Goal: Information Seeking & Learning: Understand process/instructions

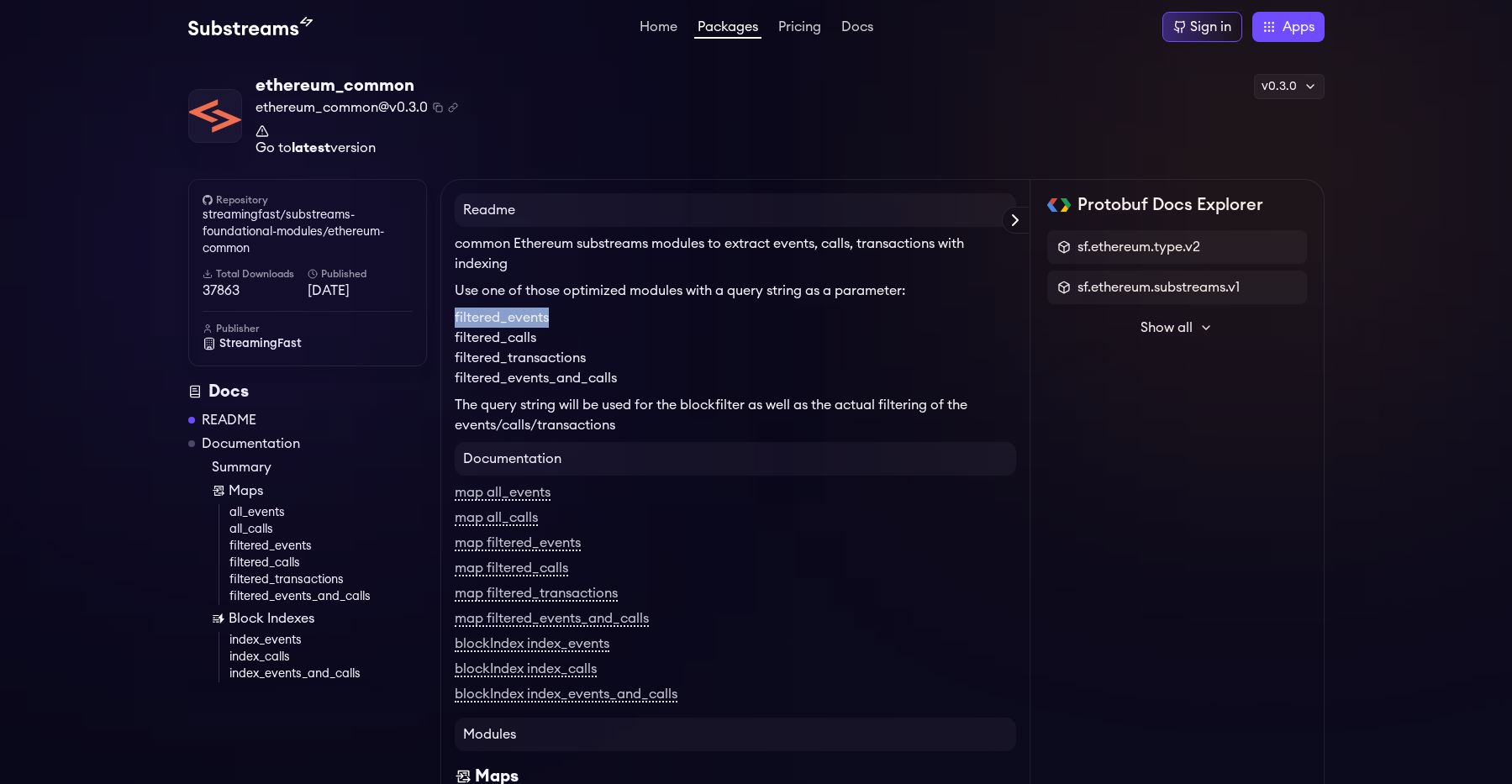
drag, startPoint x: 455, startPoint y: 317, endPoint x: 546, endPoint y: 320, distance: 91.0
click at [546, 320] on li "filtered_events" at bounding box center [735, 317] width 561 height 20
drag, startPoint x: 458, startPoint y: 359, endPoint x: 579, endPoint y: 359, distance: 121.0
click at [579, 359] on li "filtered_transactions" at bounding box center [735, 357] width 561 height 20
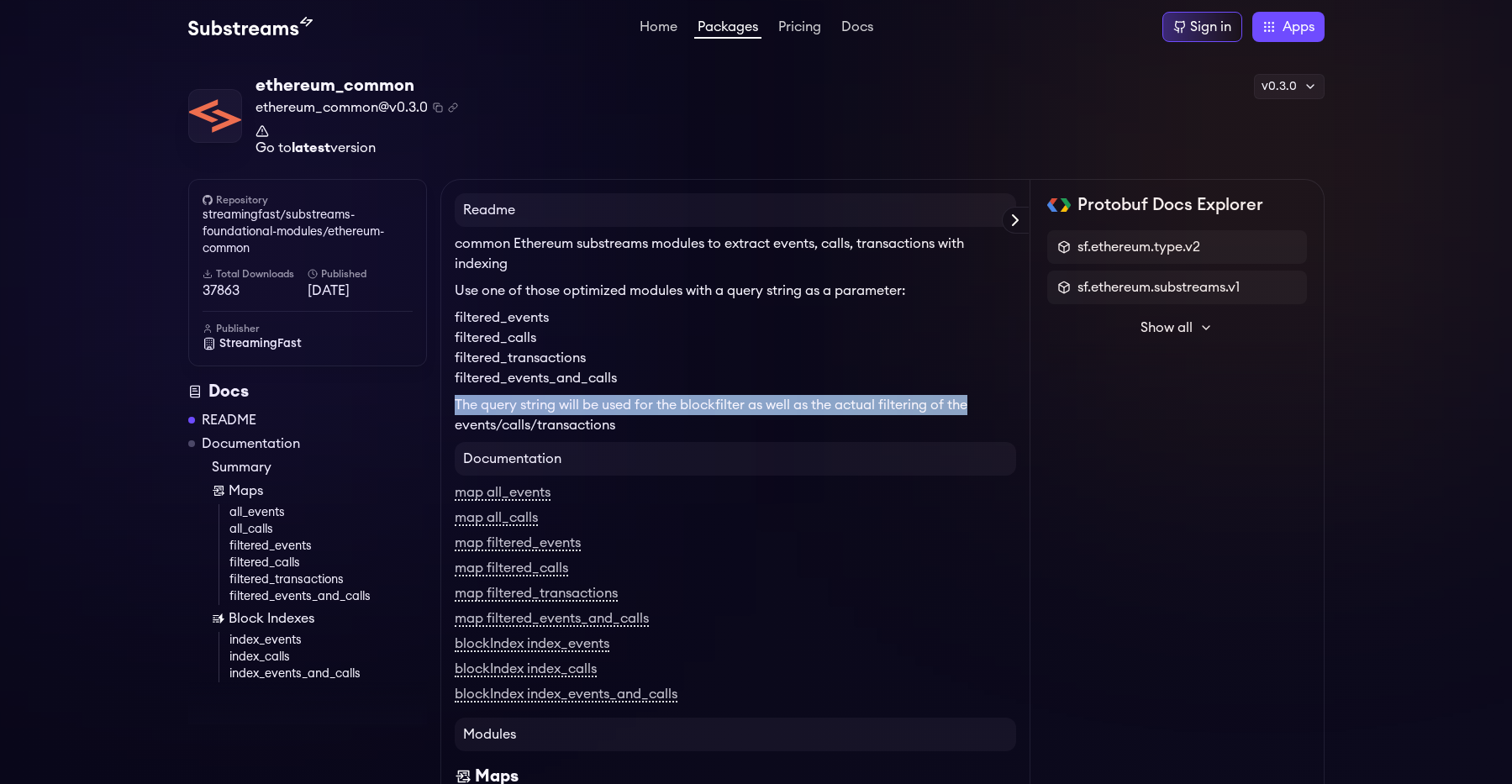
drag, startPoint x: 456, startPoint y: 403, endPoint x: 968, endPoint y: 409, distance: 512.0
click at [968, 409] on p "The query string will be used for the blockfilter as well as the actual filteri…" at bounding box center [735, 415] width 561 height 40
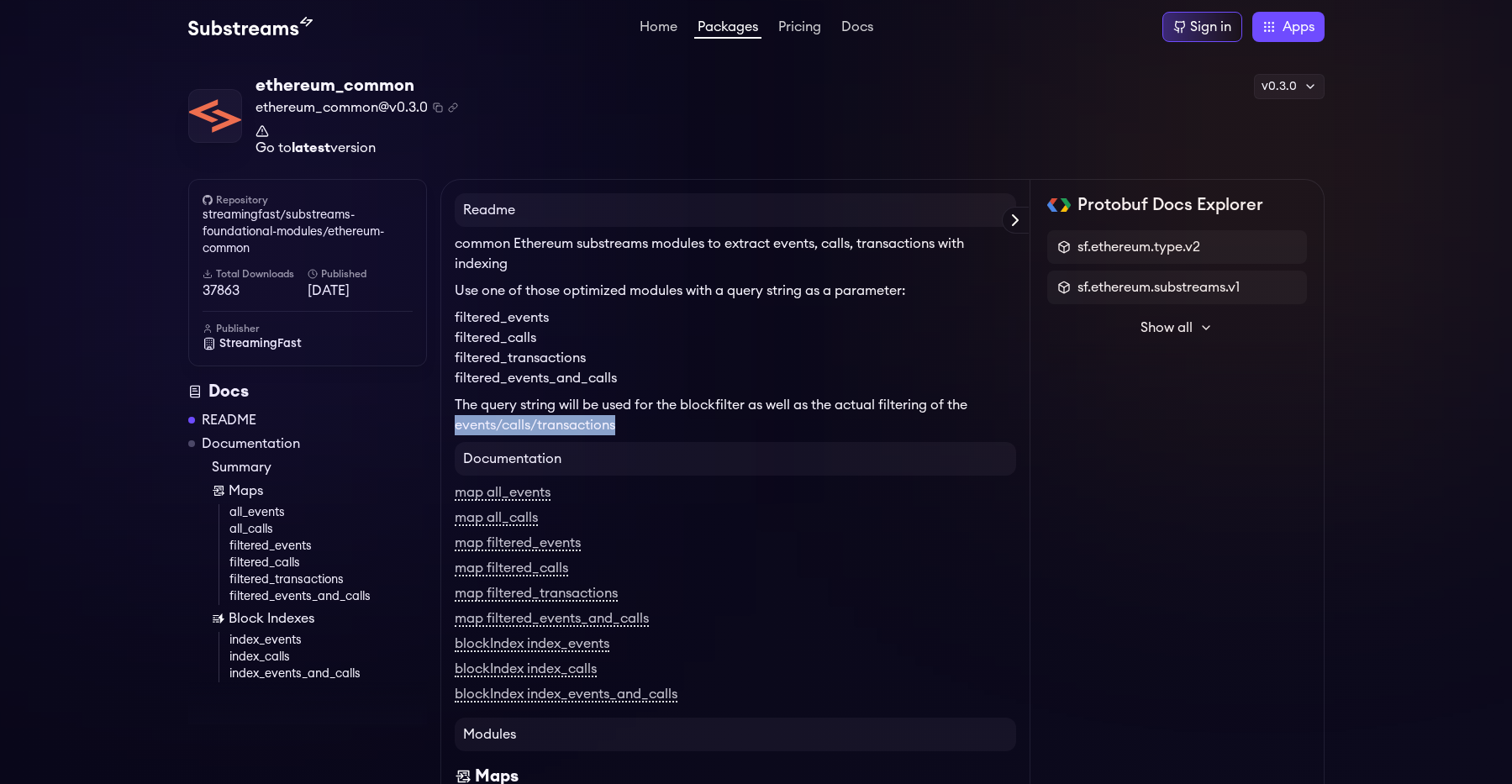
drag, startPoint x: 457, startPoint y: 425, endPoint x: 623, endPoint y: 427, distance: 166.0
click at [623, 427] on p "The query string will be used for the blockfilter as well as the actual filteri…" at bounding box center [735, 415] width 561 height 40
click at [624, 427] on p "The query string will be used for the blockfilter as well as the actual filteri…" at bounding box center [735, 415] width 561 height 40
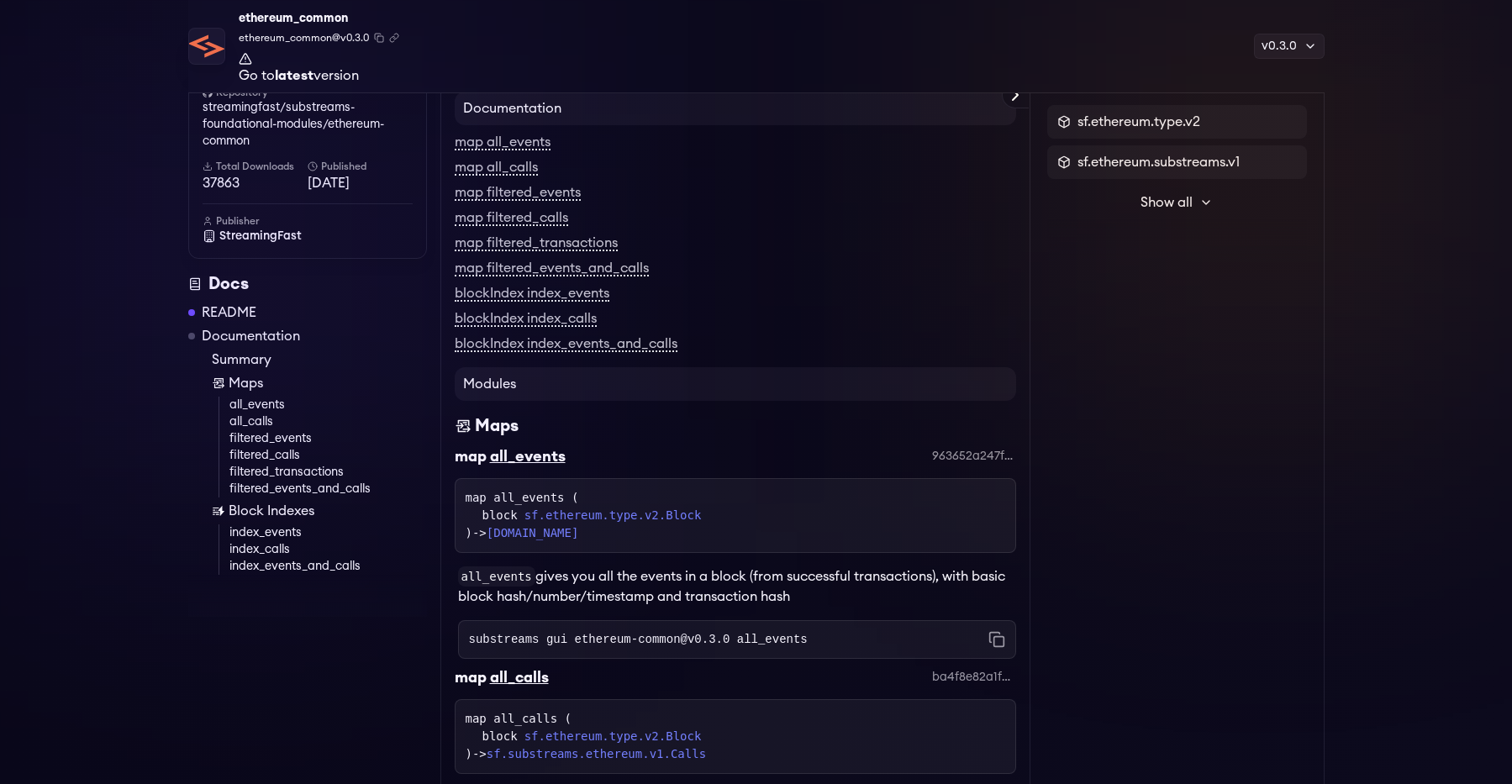
scroll to position [475, 0]
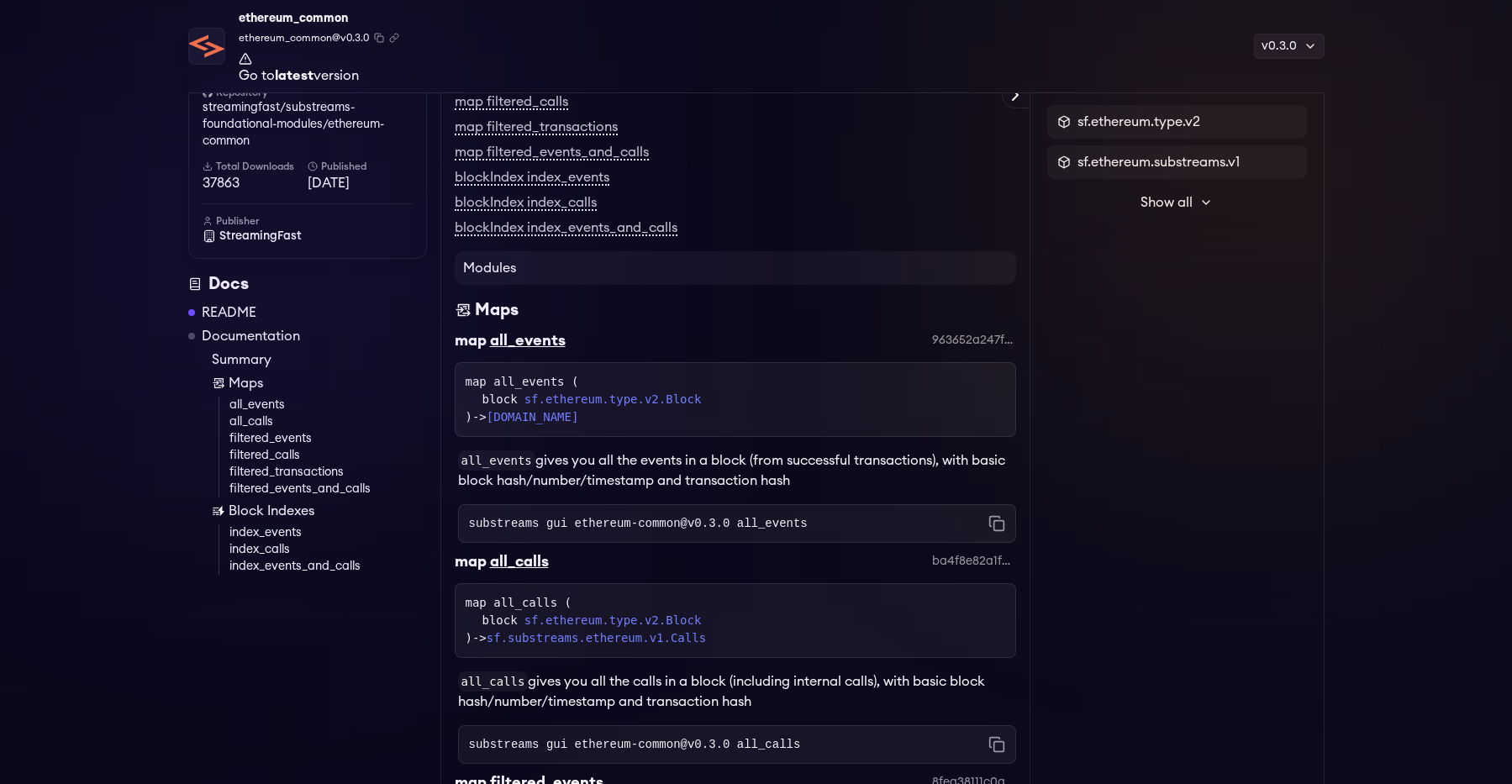
click at [539, 480] on p "all_events gives you all the events in a block (from successful transactions), …" at bounding box center [737, 470] width 558 height 40
drag, startPoint x: 468, startPoint y: 482, endPoint x: 792, endPoint y: 486, distance: 324.0
click at [792, 486] on p "all_events gives you all the events in a block (from successful transactions), …" at bounding box center [737, 470] width 558 height 40
click at [798, 486] on p "all_events gives you all the events in a block (from successful transactions), …" at bounding box center [737, 470] width 558 height 40
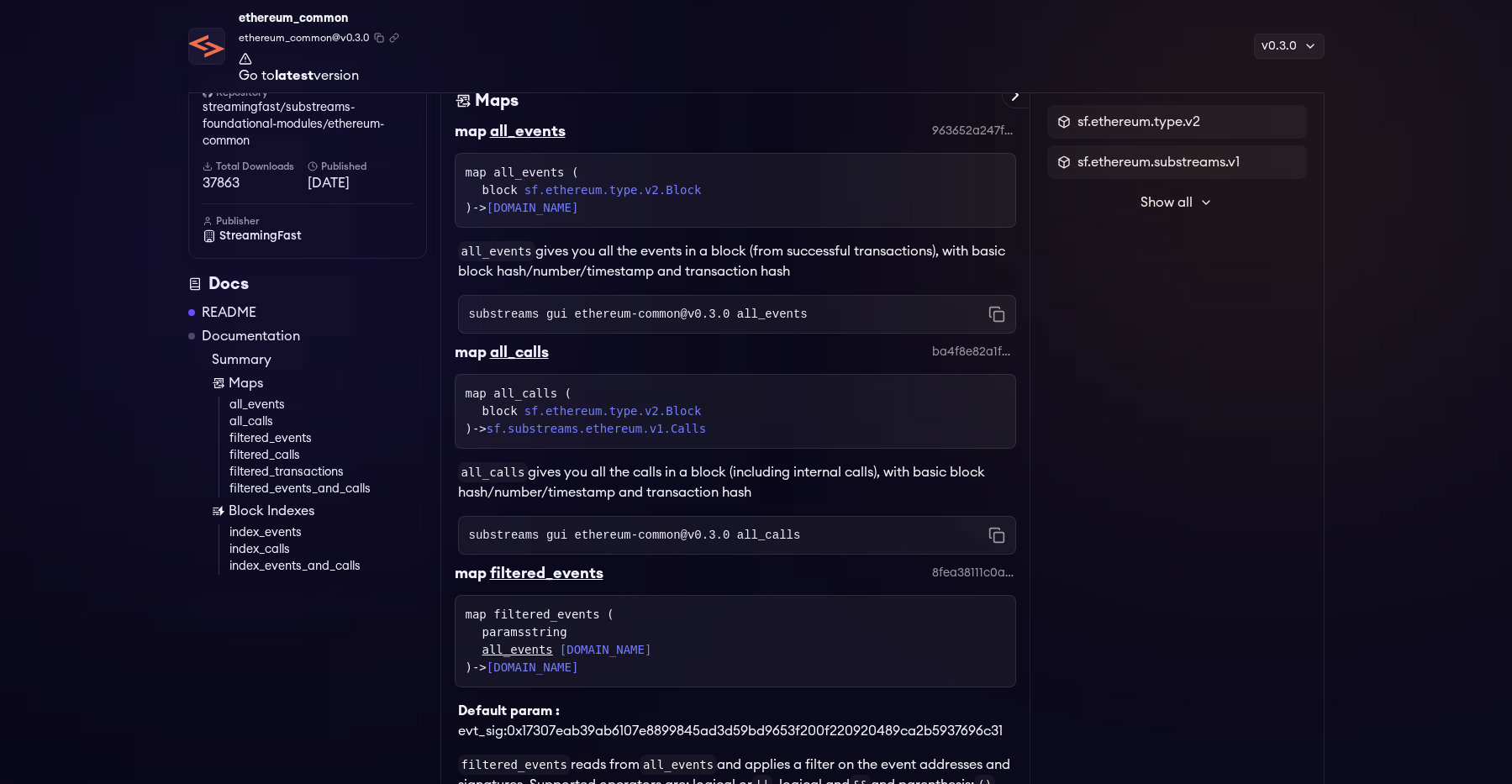
scroll to position [706, 0]
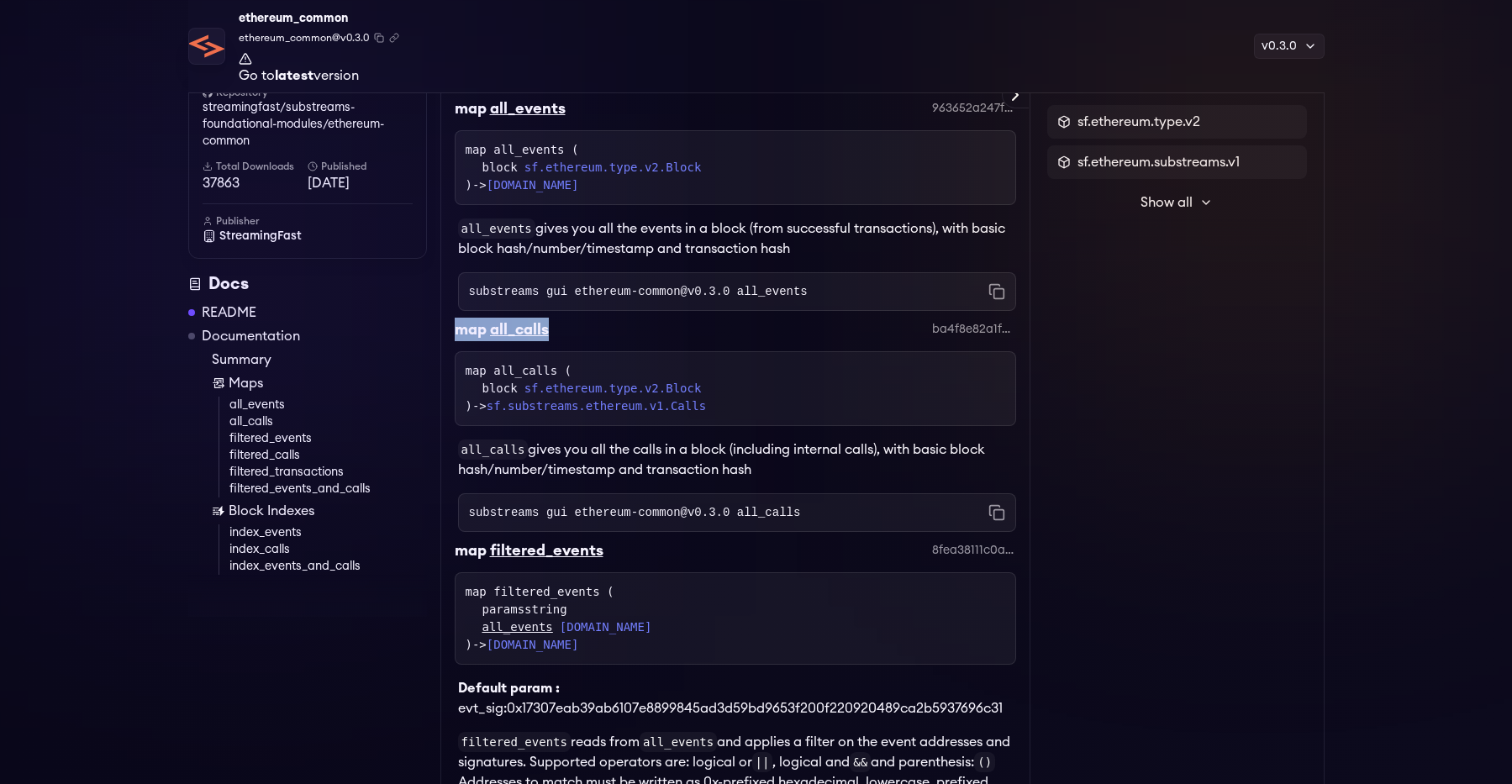
drag, startPoint x: 455, startPoint y: 330, endPoint x: 579, endPoint y: 335, distance: 124.1
click at [552, 330] on div "map all_calls ba4f8e82a1fdc3ffbf060bed89482619bdc2a771" at bounding box center [735, 334] width 561 height 33
click at [586, 336] on div "map all_calls ba4f8e82a1fdc3ffbf060bed89482619bdc2a771" at bounding box center [735, 334] width 561 height 33
drag, startPoint x: 759, startPoint y: 474, endPoint x: 451, endPoint y: 450, distance: 308.9
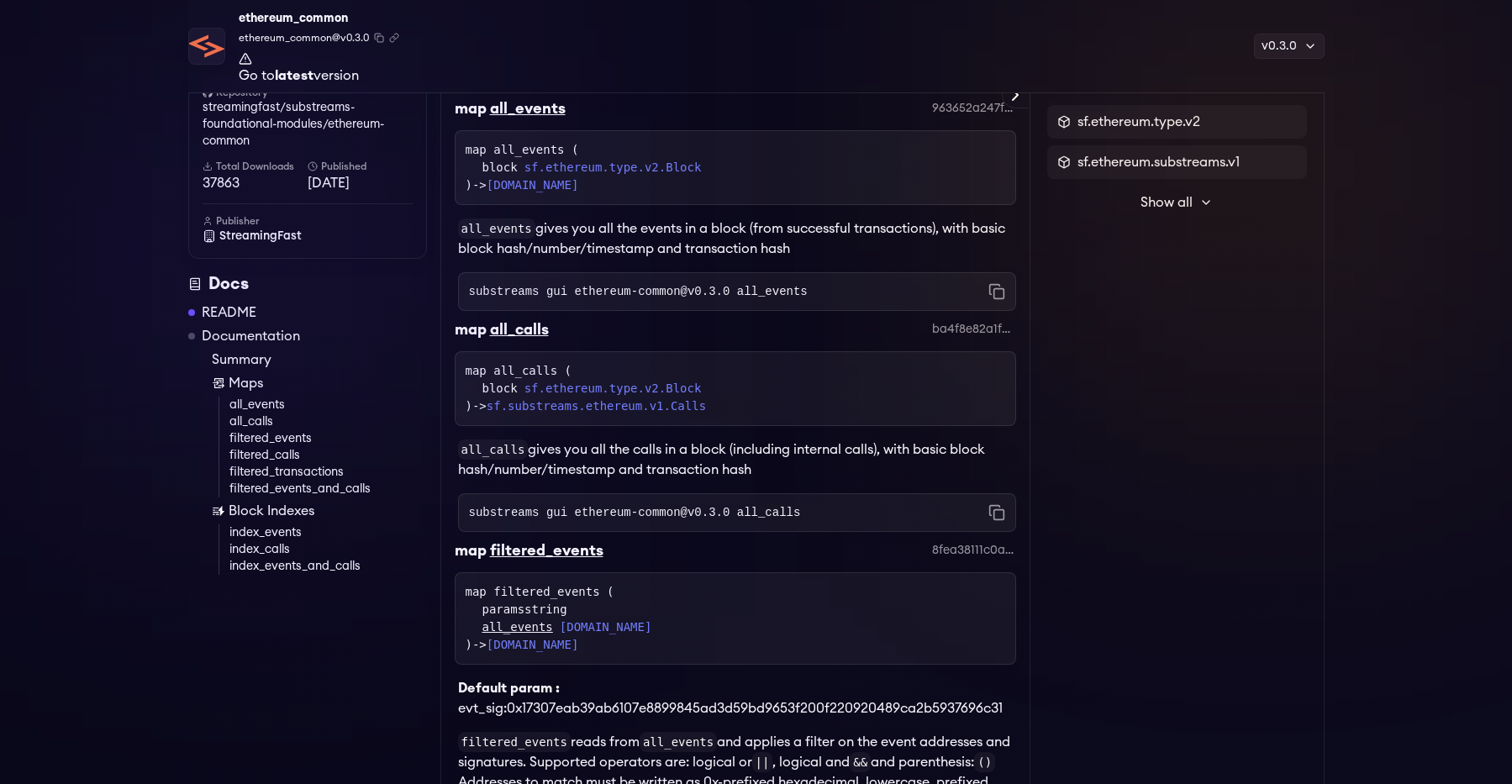
click at [480, 466] on p "all_calls gives you all the calls in a block (including internal calls), with b…" at bounding box center [737, 459] width 558 height 40
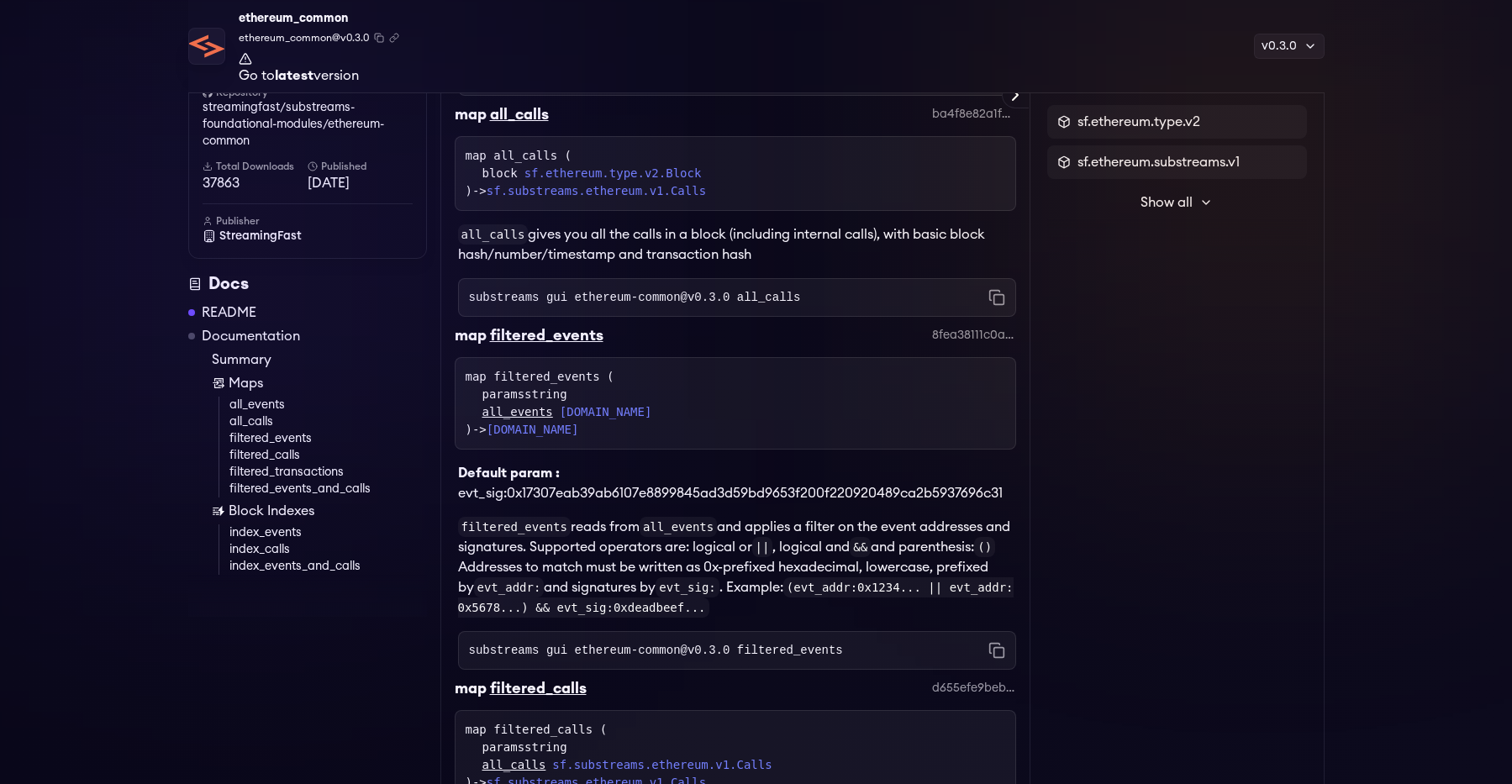
scroll to position [938, 0]
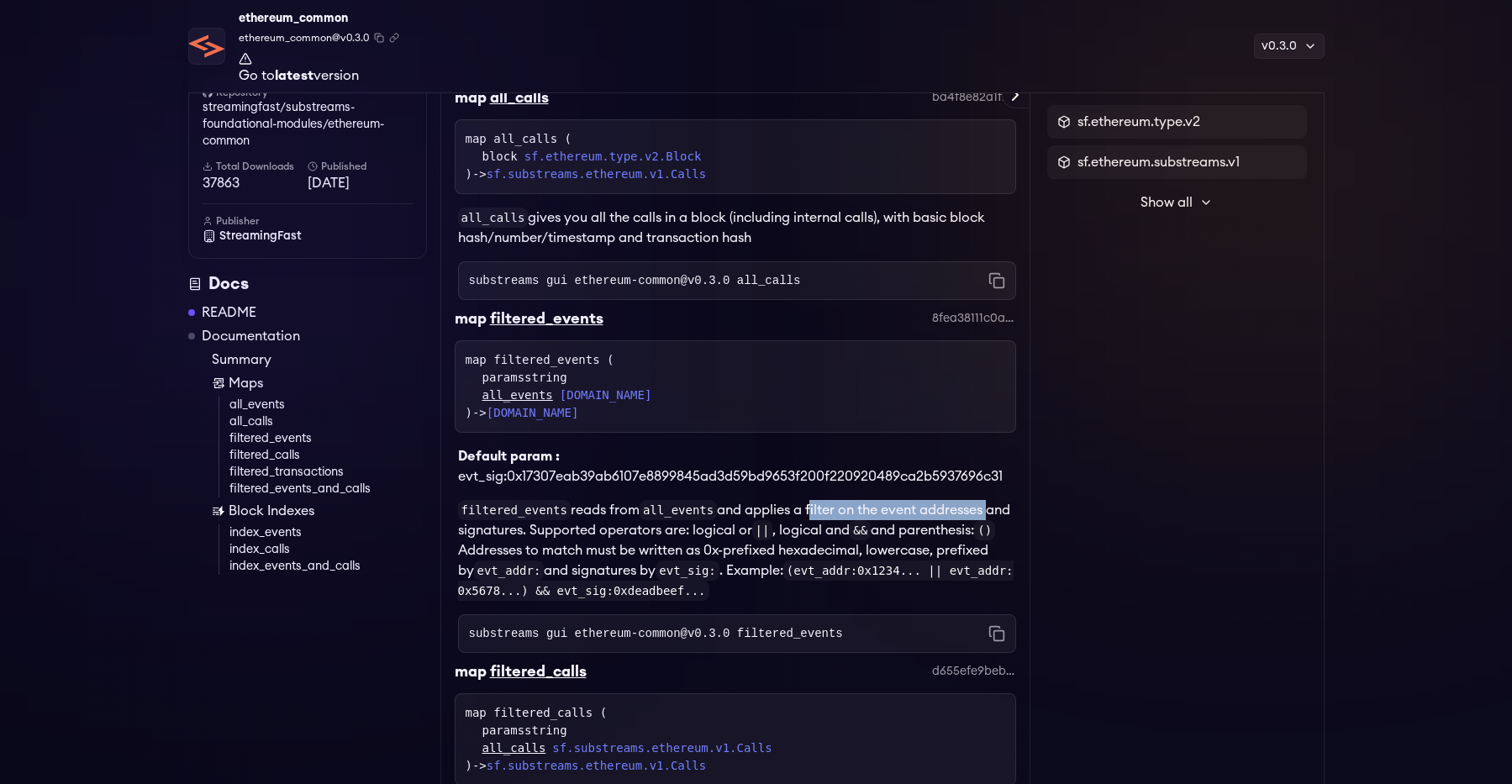
drag, startPoint x: 816, startPoint y: 513, endPoint x: 993, endPoint y: 517, distance: 177.0
click at [993, 517] on p "filtered_events reads from all_events and applies a filter on the event address…" at bounding box center [737, 549] width 558 height 101
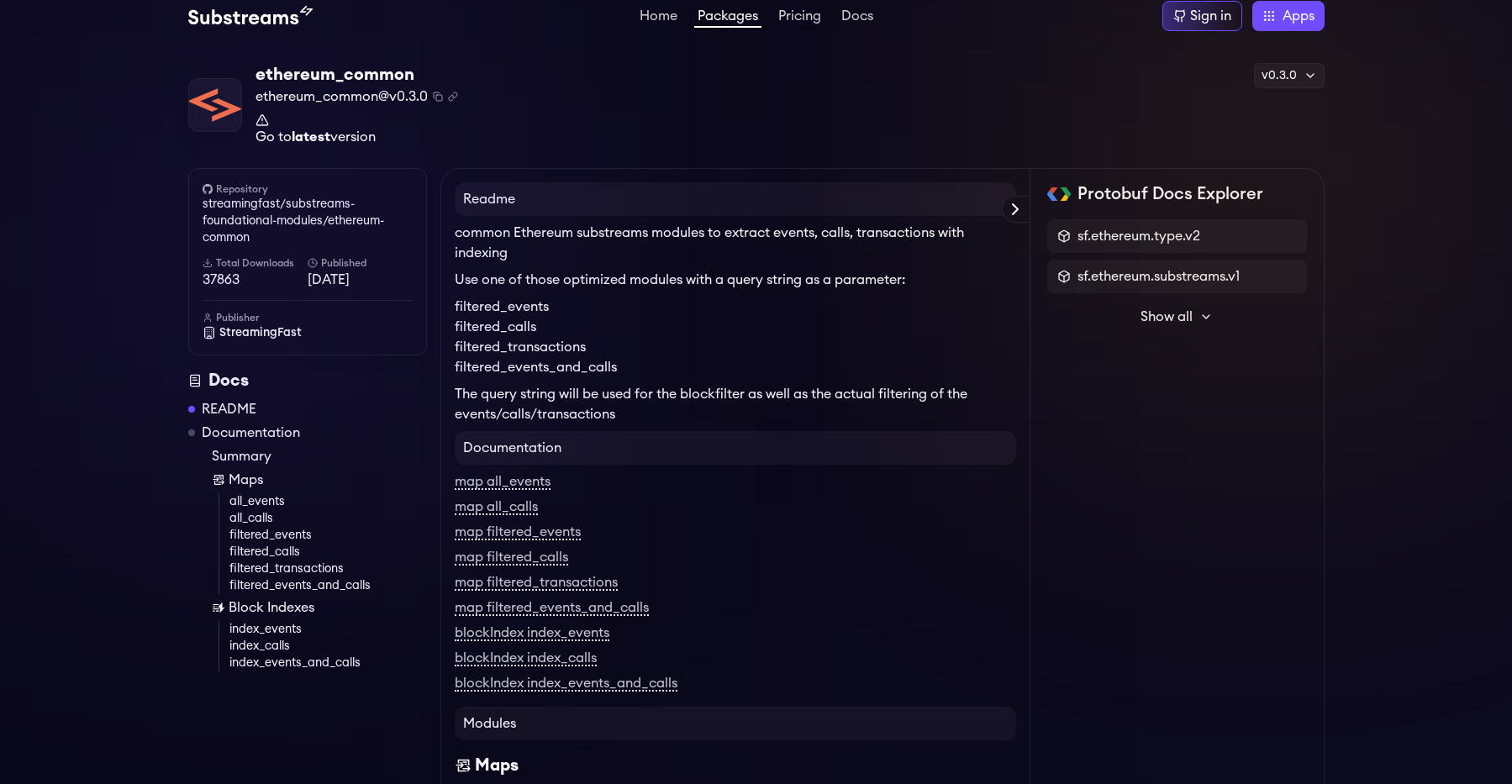
scroll to position [0, 0]
